Goal: Task Accomplishment & Management: Use online tool/utility

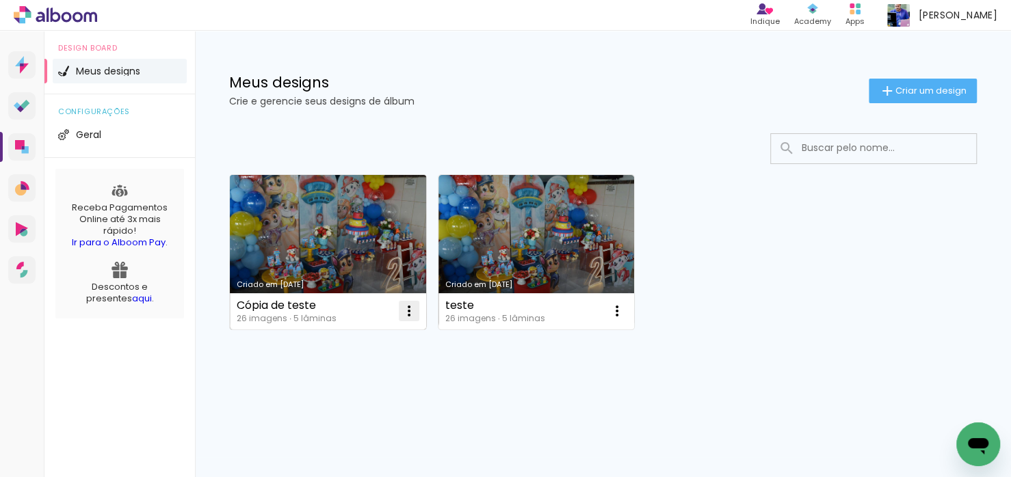
click at [413, 314] on iron-icon at bounding box center [409, 311] width 16 height 16
click at [362, 366] on span "Fazer uma cópia" at bounding box center [357, 370] width 80 height 10
type input "Cópia de Cópia de teste"
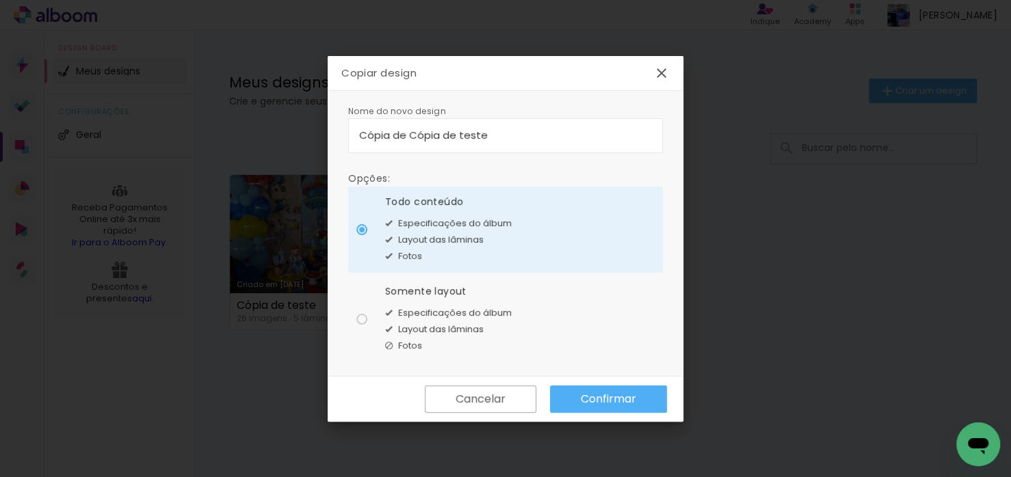
click at [0, 0] on slot "Confirmar" at bounding box center [0, 0] width 0 height 0
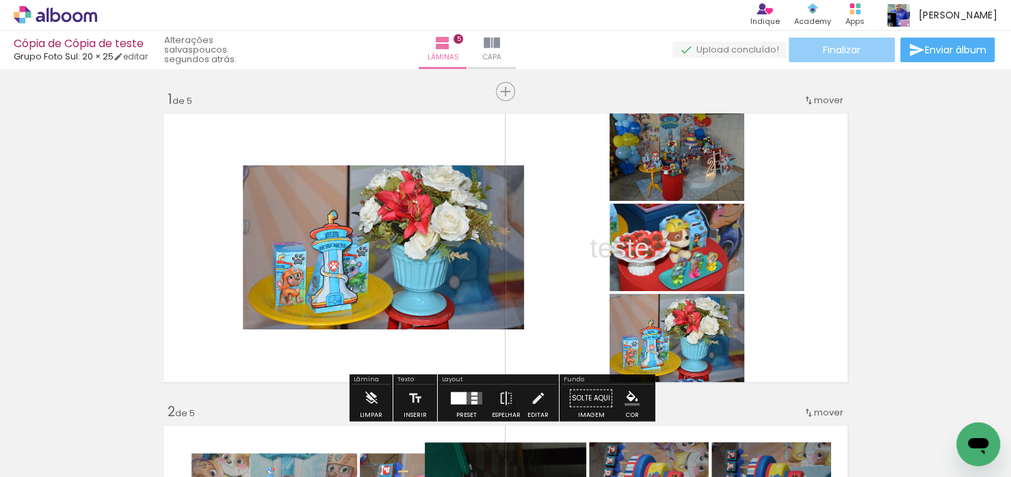
click at [844, 56] on paper-button "Finalizar" at bounding box center [842, 50] width 106 height 25
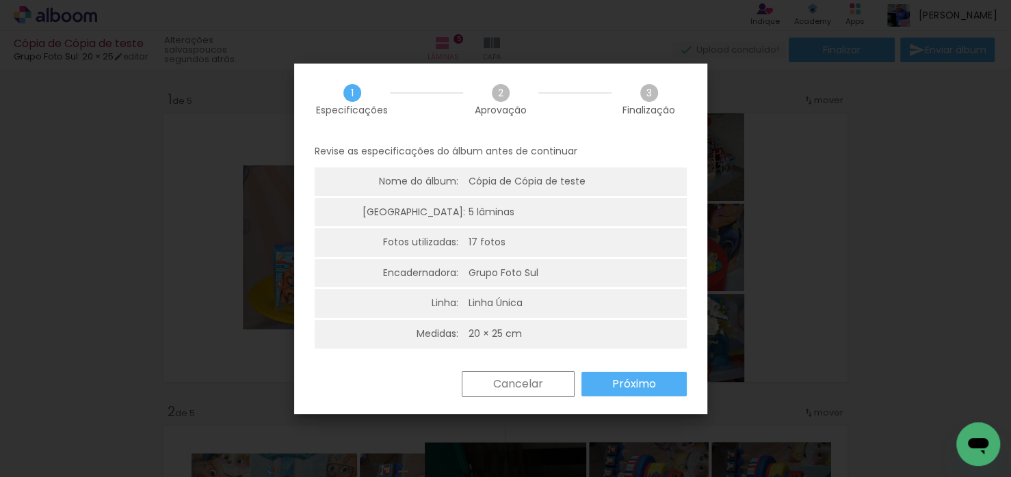
click at [0, 0] on slot "Próximo" at bounding box center [0, 0] width 0 height 0
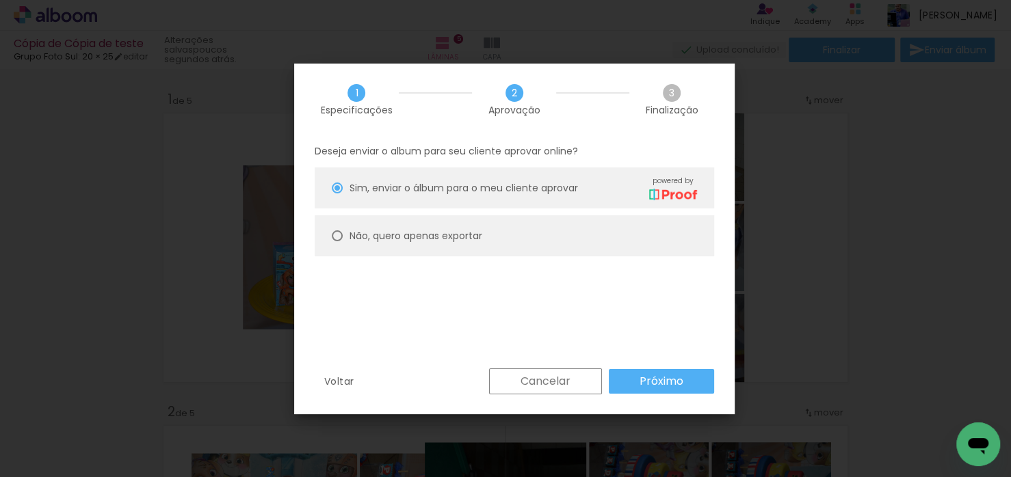
click at [637, 372] on paper-button "Próximo" at bounding box center [661, 381] width 105 height 25
